Goal: Transaction & Acquisition: Purchase product/service

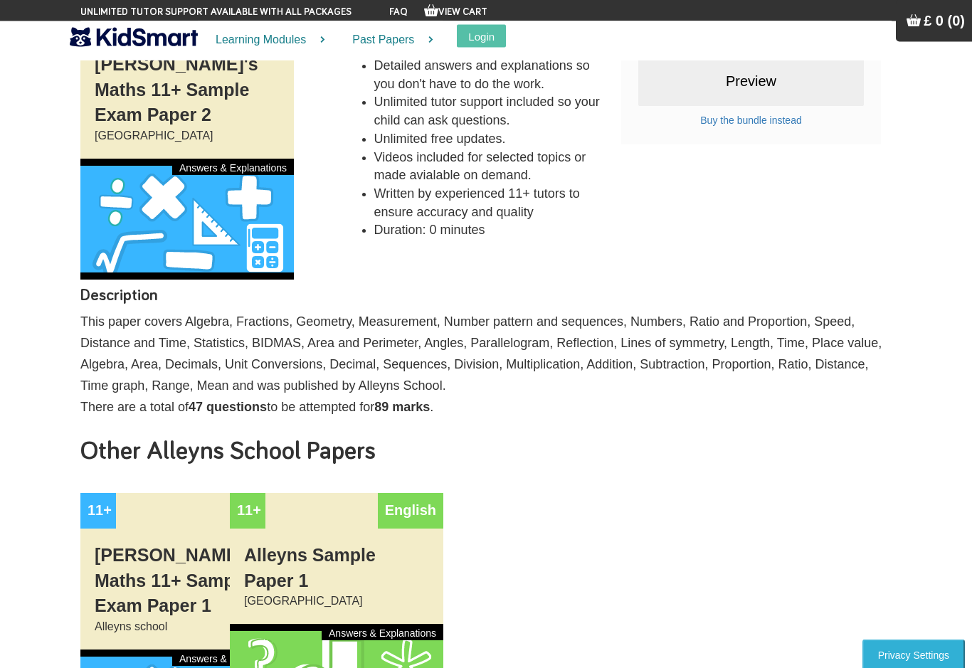
scroll to position [216, 0]
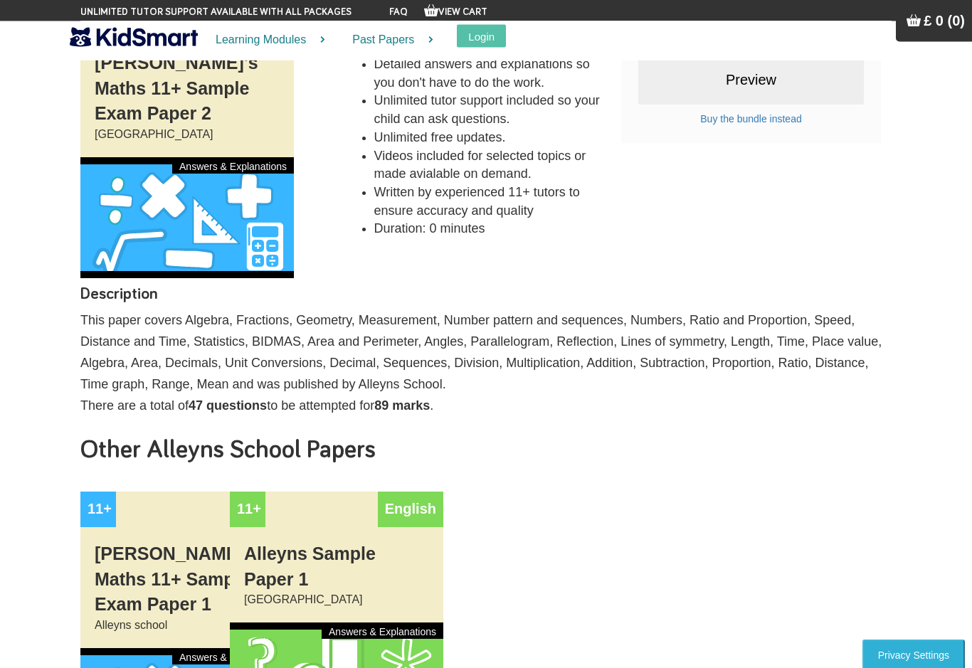
click at [90, 492] on div "11+" at bounding box center [98, 510] width 36 height 36
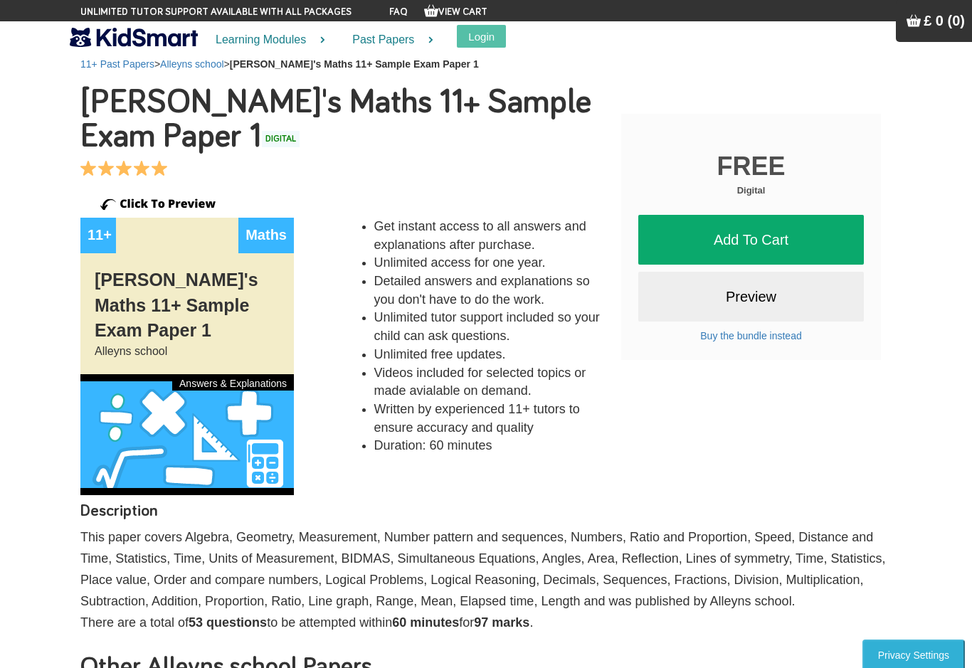
click at [778, 294] on link "Preview" at bounding box center [751, 297] width 226 height 50
click at [790, 245] on link "Add To Cart" at bounding box center [751, 240] width 226 height 50
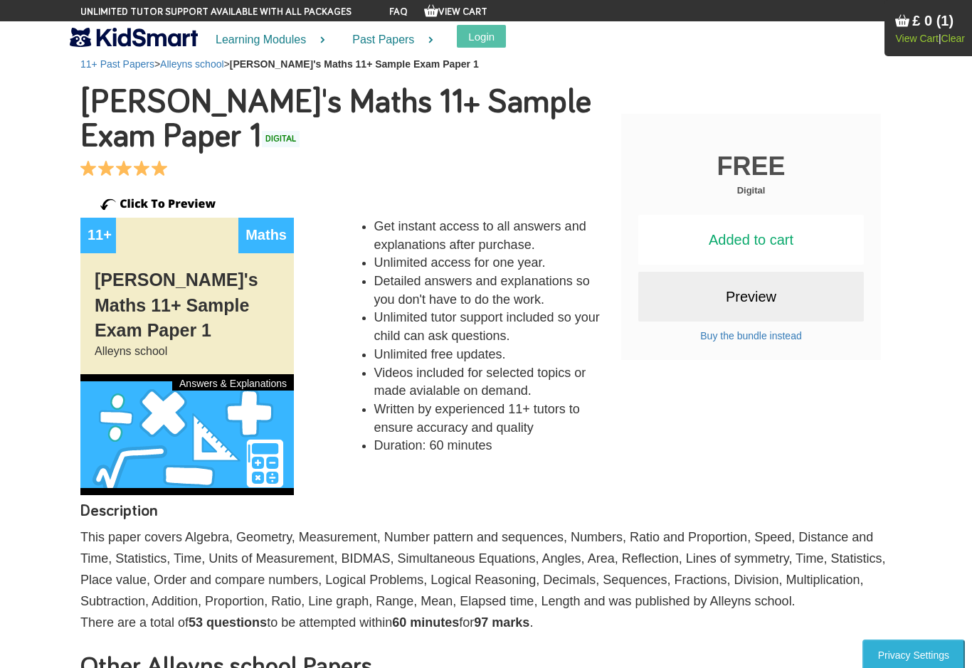
click at [916, 33] on link "View Cart" at bounding box center [916, 38] width 43 height 11
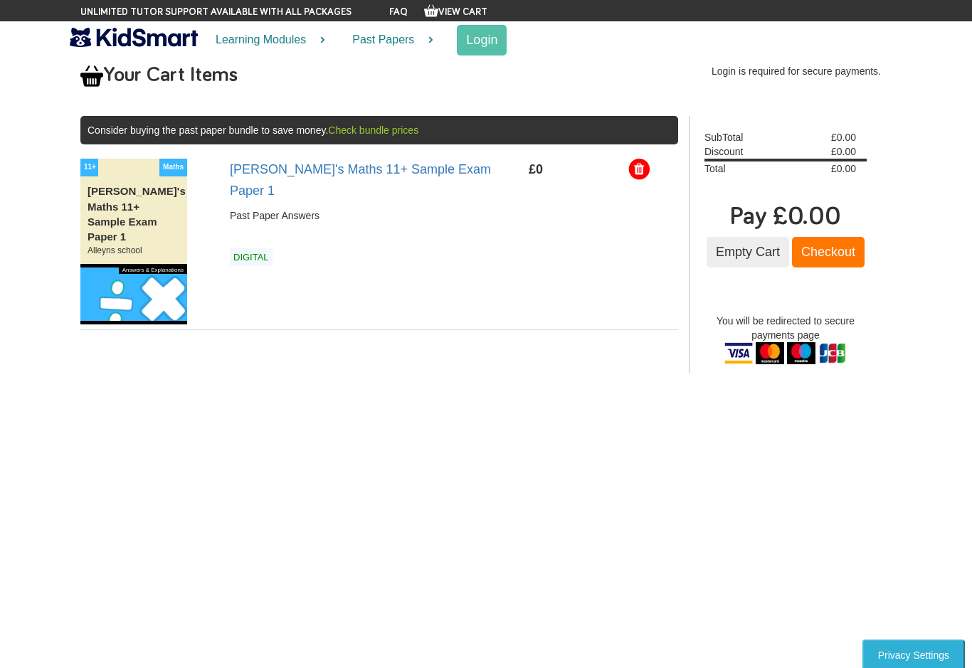
click at [839, 255] on input "Checkout" at bounding box center [828, 252] width 73 height 31
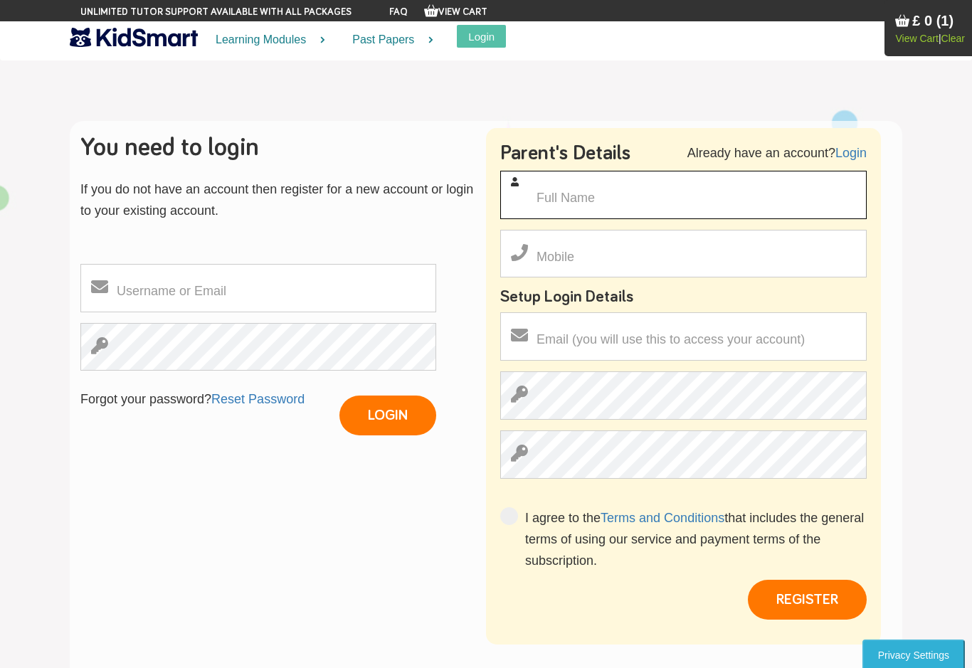
click at [665, 208] on input "text" at bounding box center [683, 195] width 366 height 48
type input "Aisha noor seechurn ali"
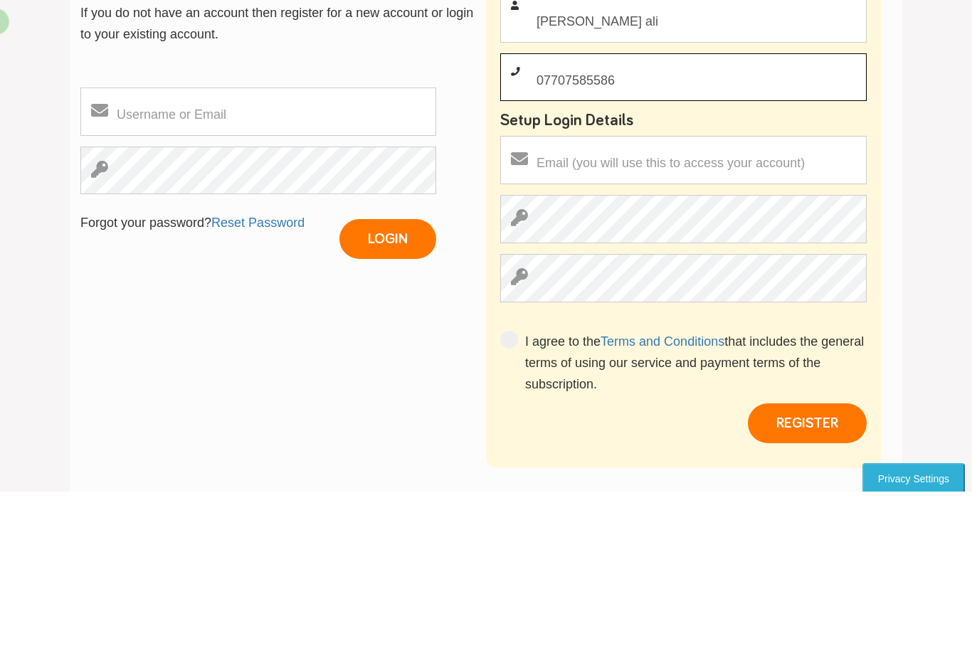
type input "07707585586"
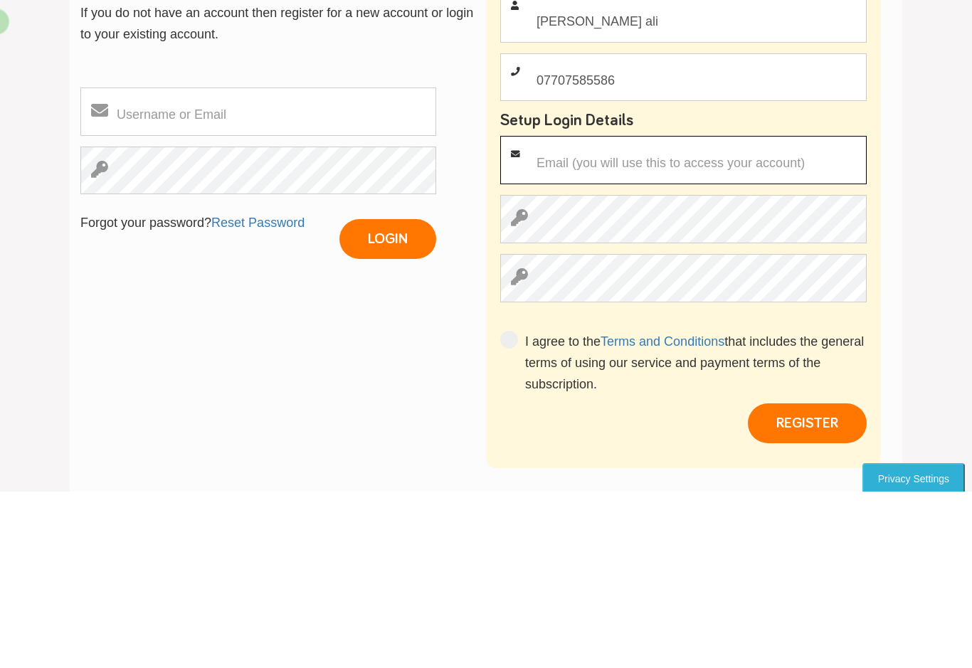
click at [776, 312] on input "email" at bounding box center [683, 336] width 366 height 48
type input "seechurn2@sky.com"
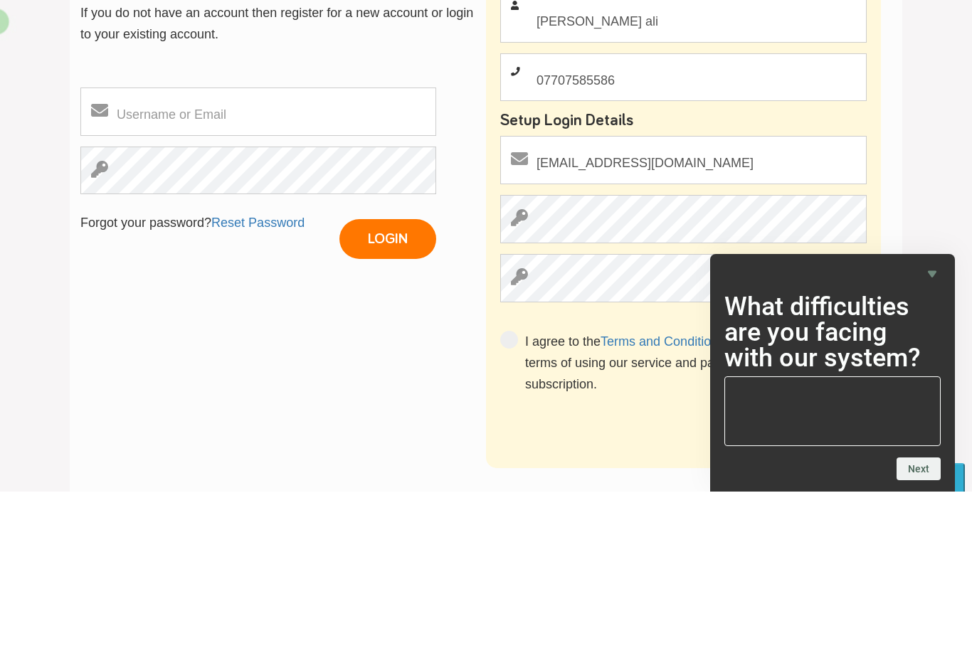
click at [965, 218] on section "You need to login If you do not have an account then register for a new account…" at bounding box center [486, 402] width 972 height 704
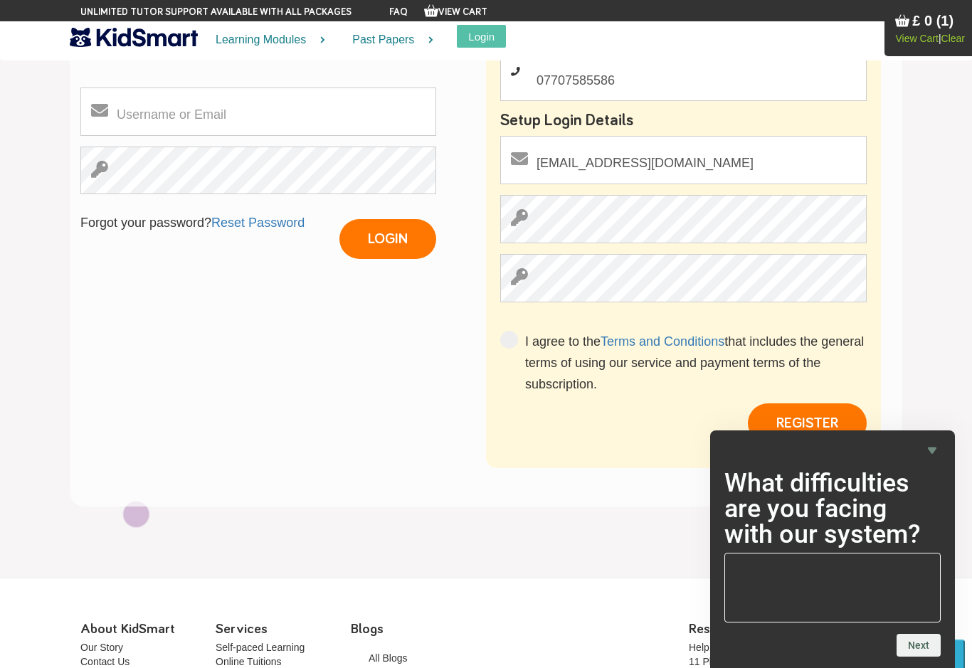
click at [507, 339] on span at bounding box center [509, 340] width 18 height 18
click at [525, 405] on input "I agree to the Terms and Conditions that includes the general terms of using ou…" at bounding box center [525, 405] width 0 height 0
click at [841, 416] on button "REGISTER" at bounding box center [807, 423] width 119 height 40
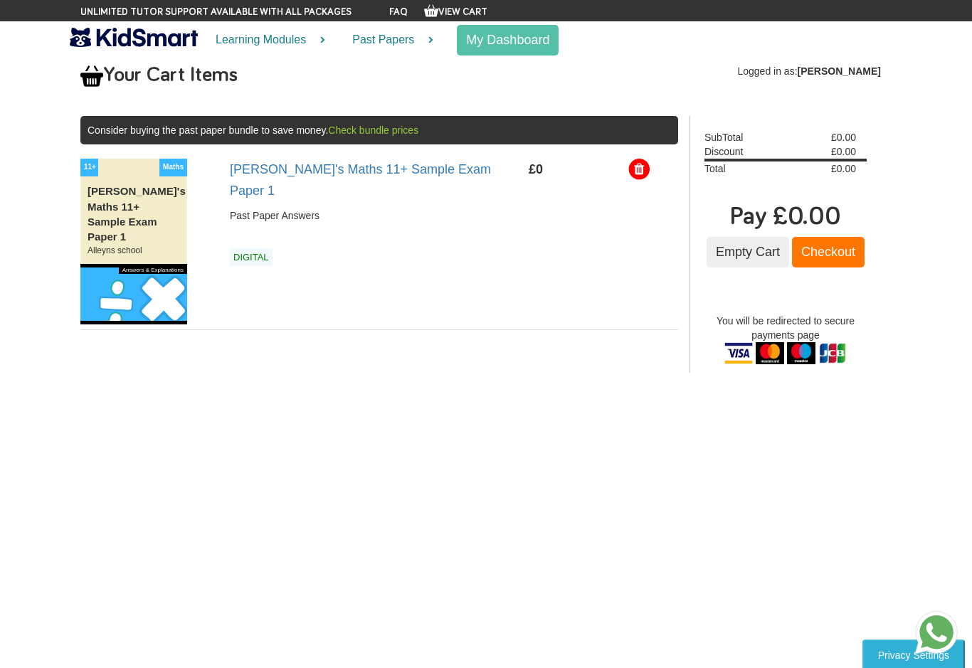
click at [847, 263] on input "Checkout" at bounding box center [828, 252] width 73 height 31
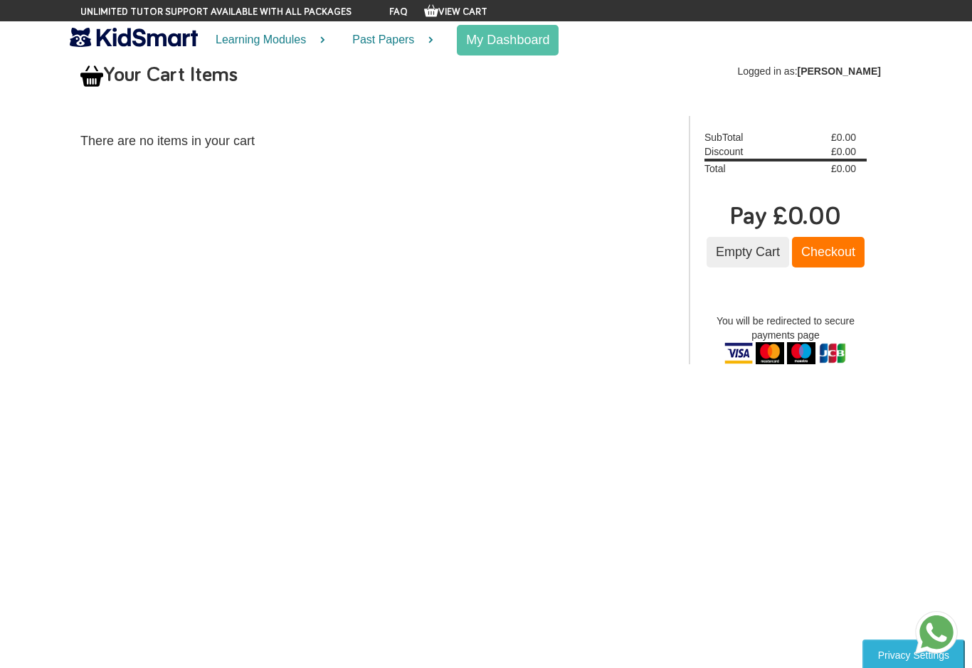
scroll to position [1, 0]
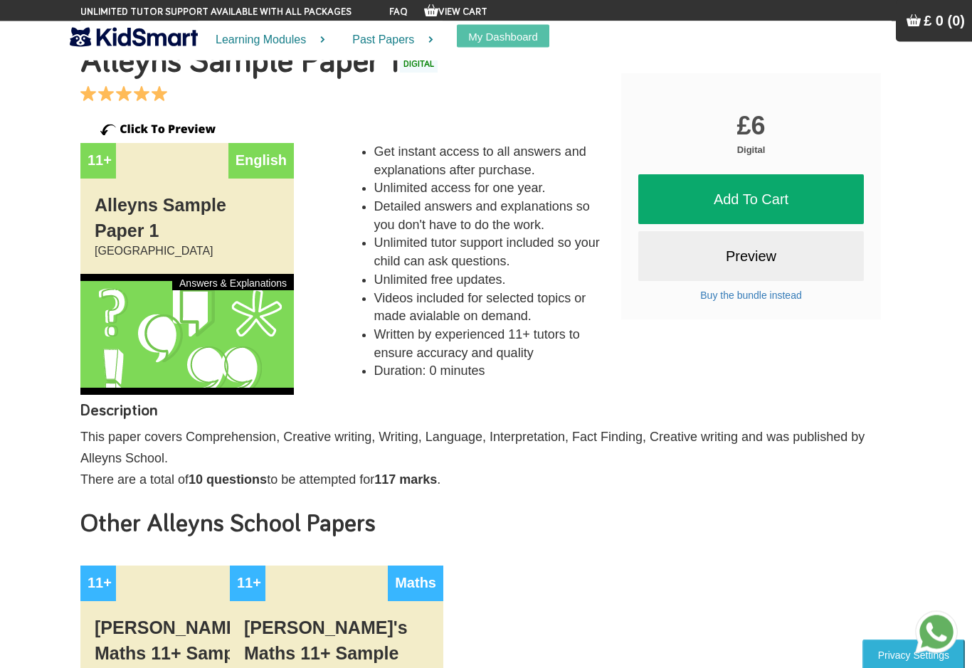
scroll to position [33, 0]
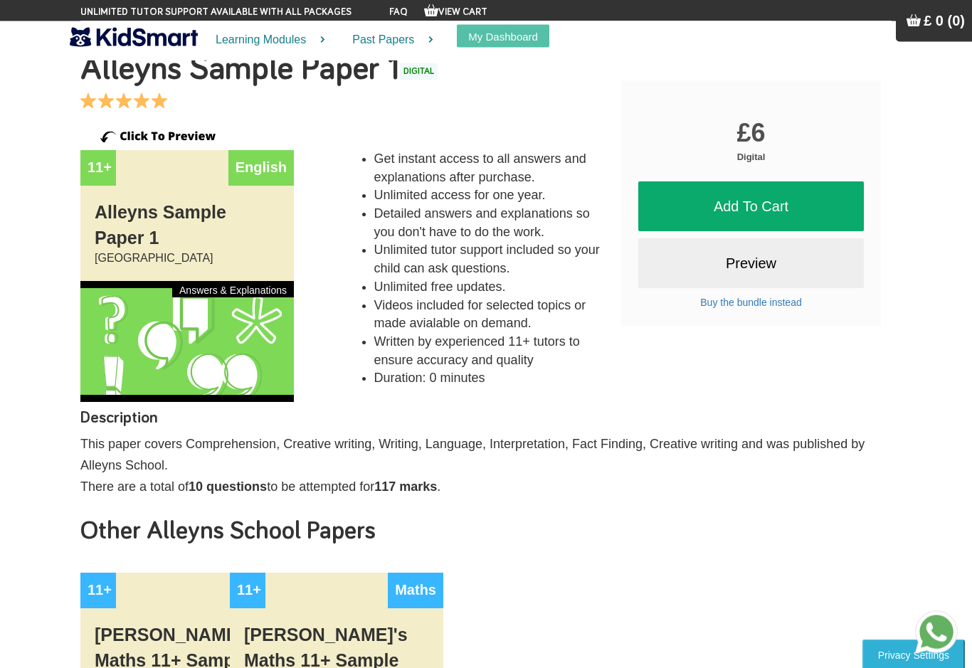
click at [788, 264] on link "Preview" at bounding box center [751, 264] width 226 height 50
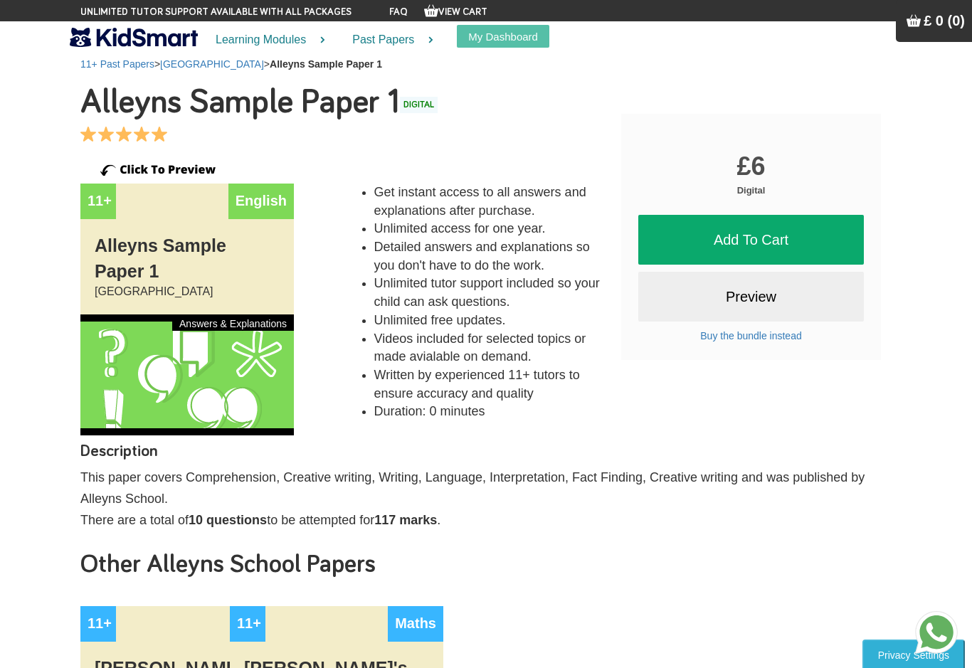
scroll to position [33, 0]
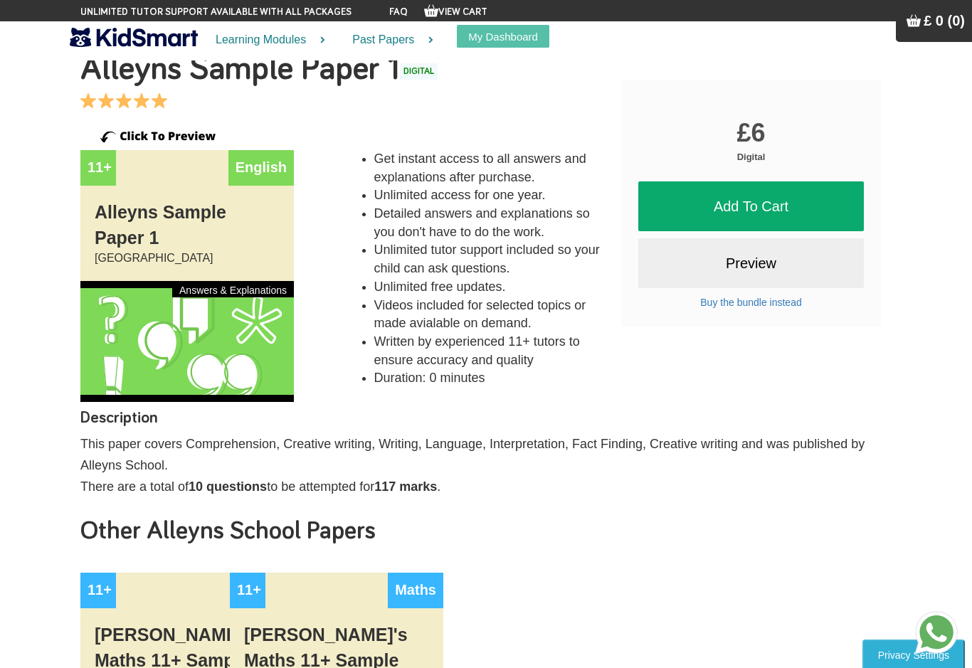
click at [834, 209] on link "Add To Cart" at bounding box center [751, 206] width 226 height 50
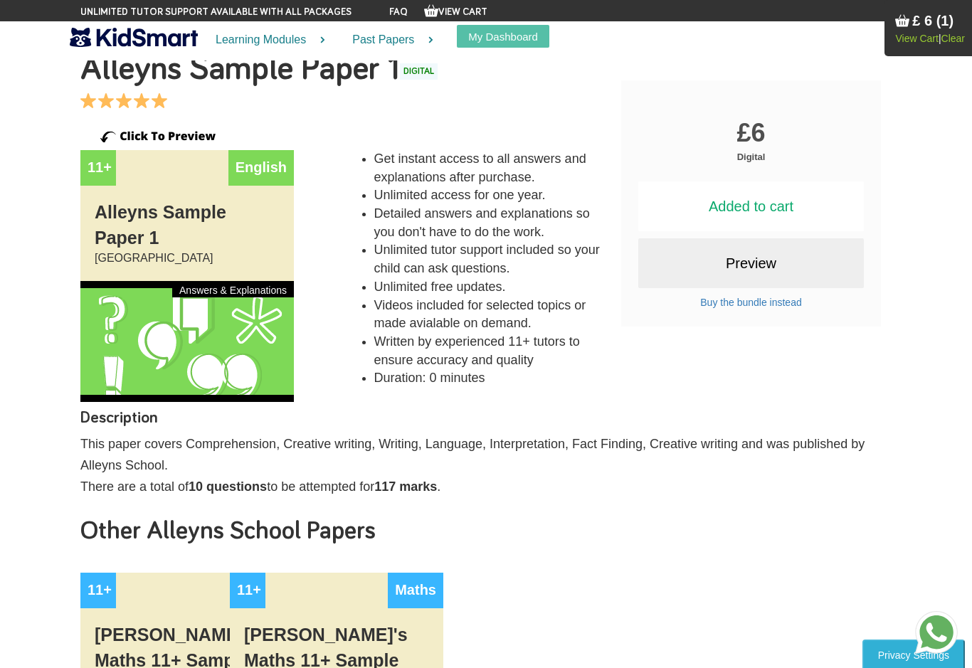
click at [922, 36] on link "View Cart" at bounding box center [916, 38] width 43 height 11
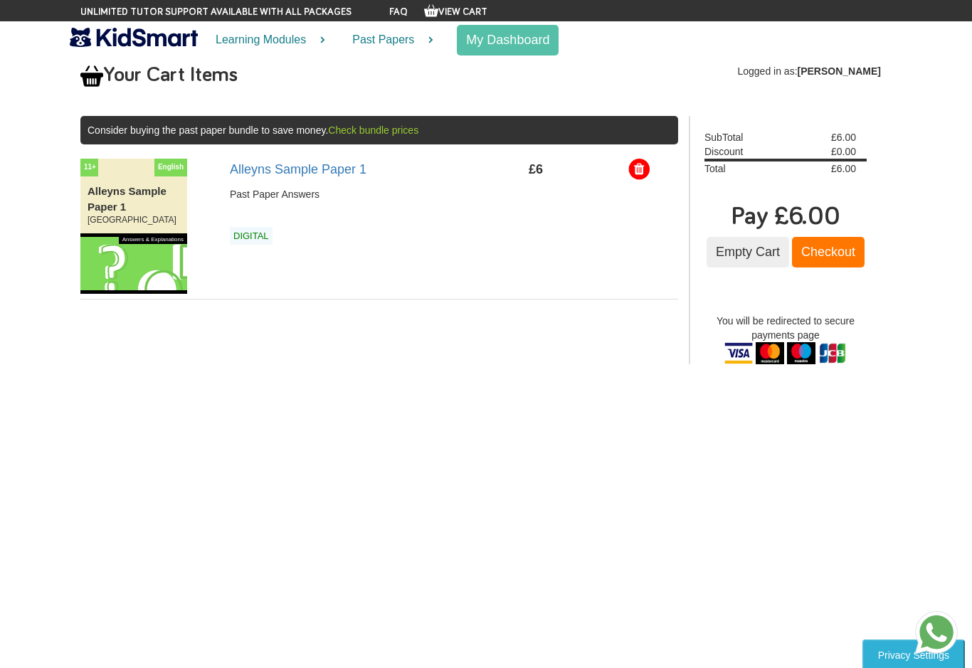
click at [850, 258] on input "Checkout" at bounding box center [828, 252] width 73 height 31
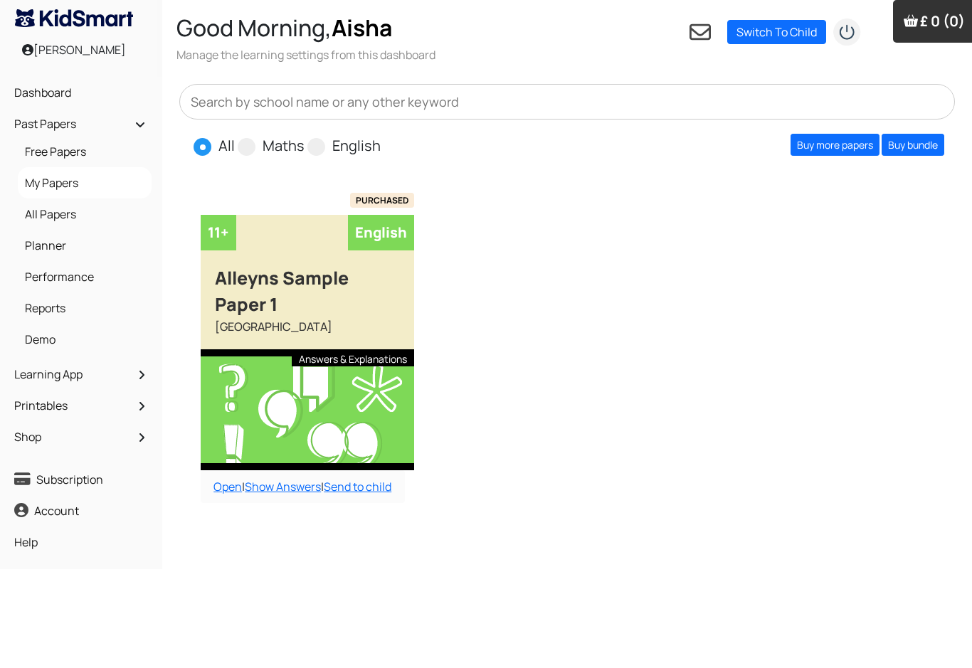
click at [287, 492] on link "Show Answers" at bounding box center [283, 487] width 76 height 16
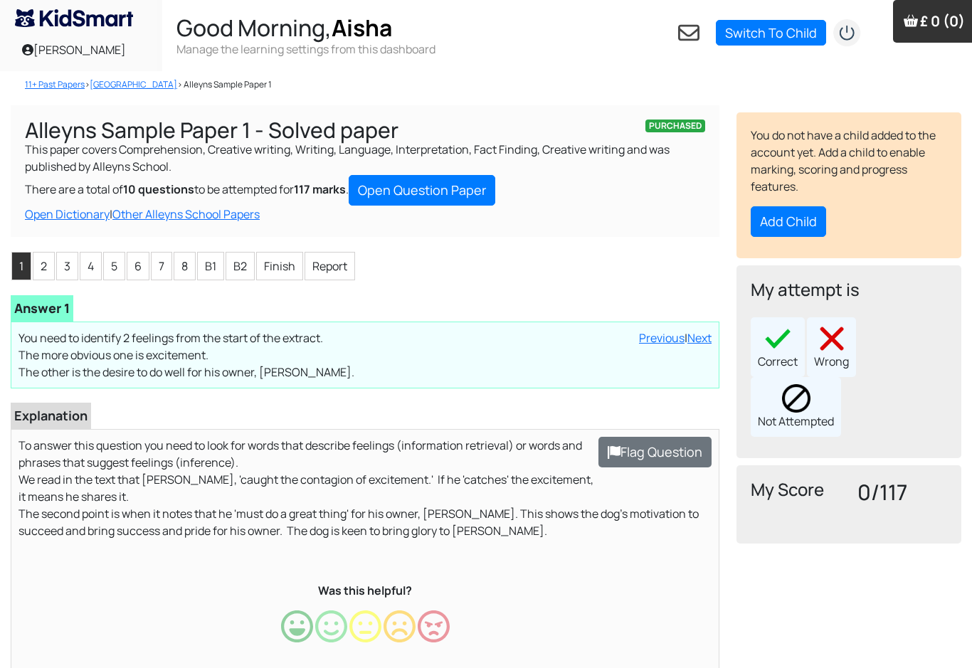
click at [139, 89] on link "[GEOGRAPHIC_DATA]" at bounding box center [134, 84] width 88 height 12
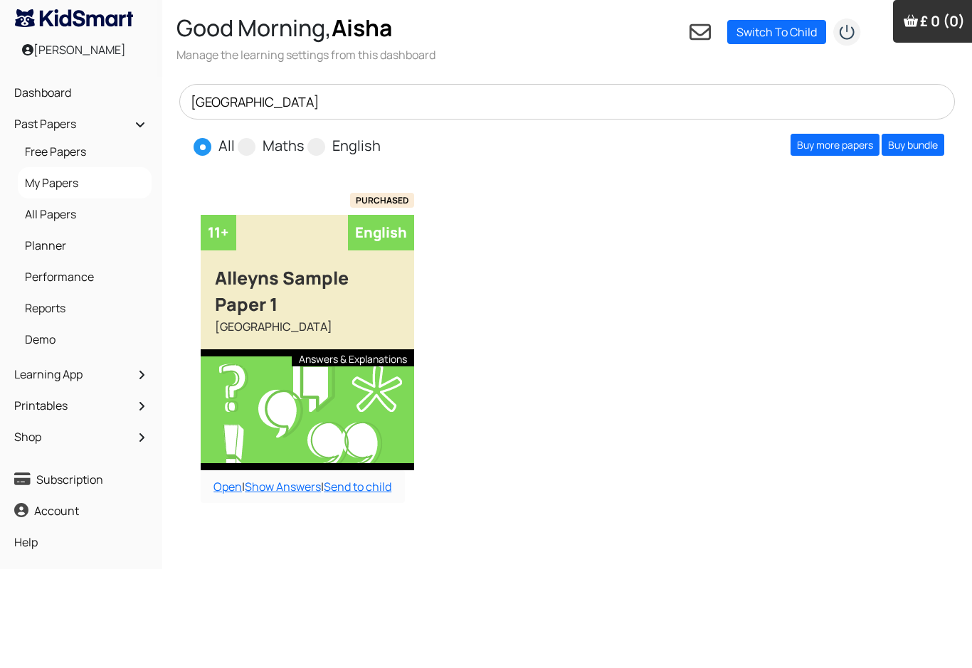
click at [420, 117] on input "[GEOGRAPHIC_DATA]" at bounding box center [567, 102] width 776 height 36
click at [248, 147] on span at bounding box center [247, 147] width 18 height 18
click at [305, 144] on input "Maths" at bounding box center [309, 139] width 9 height 9
radio input "true"
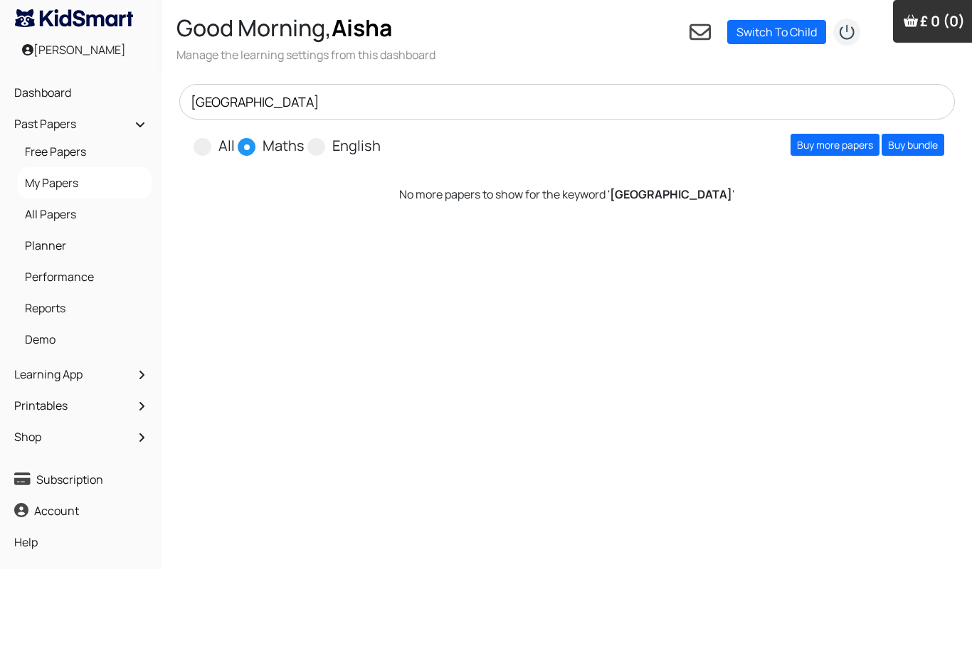
scroll to position [0, 14]
